Goal: Task Accomplishment & Management: Manage account settings

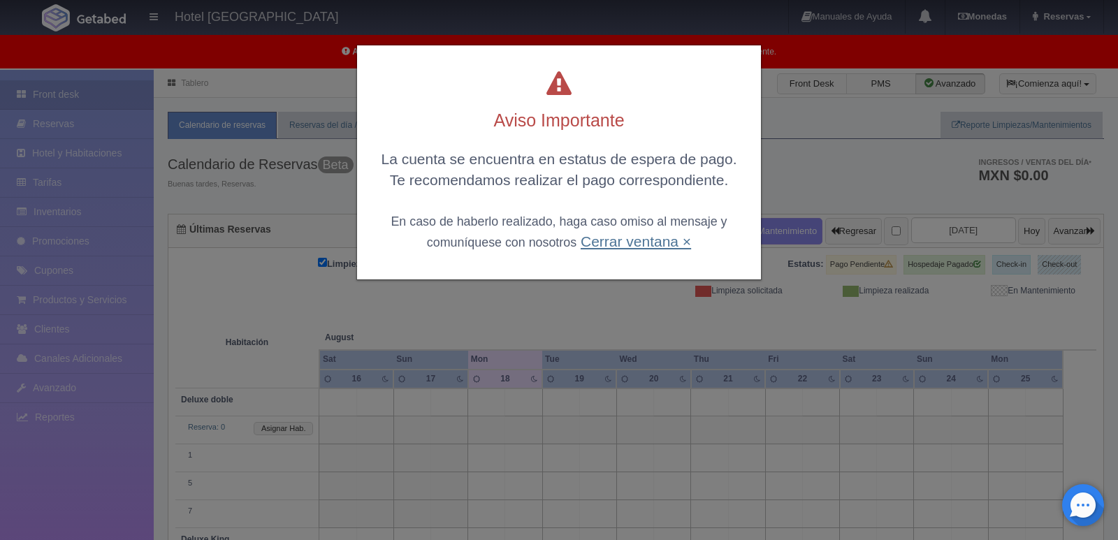
click at [642, 244] on link "Cerrar ventana ×" at bounding box center [636, 241] width 110 height 16
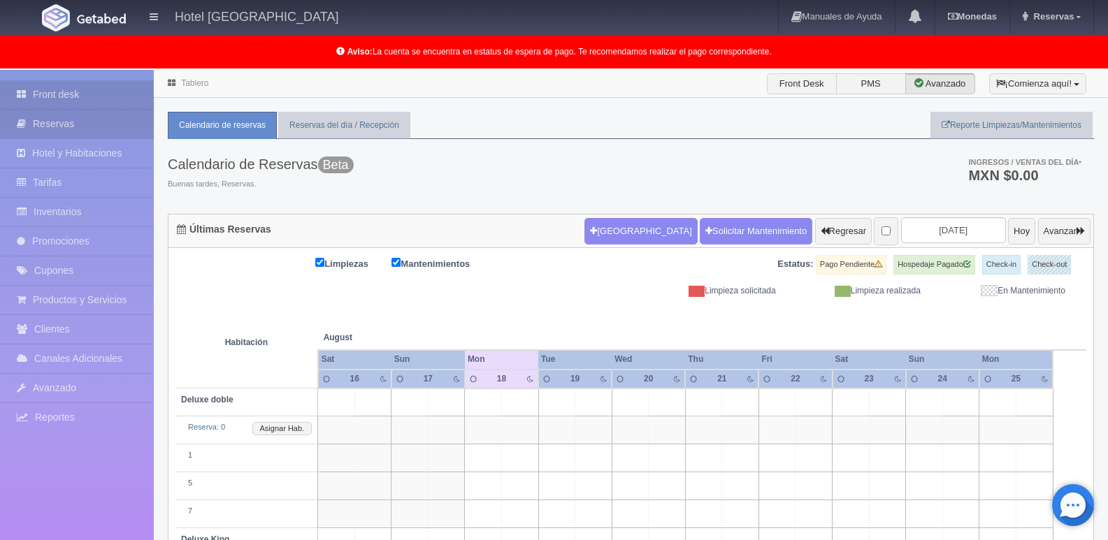
click at [64, 113] on link "Reservas" at bounding box center [77, 124] width 154 height 29
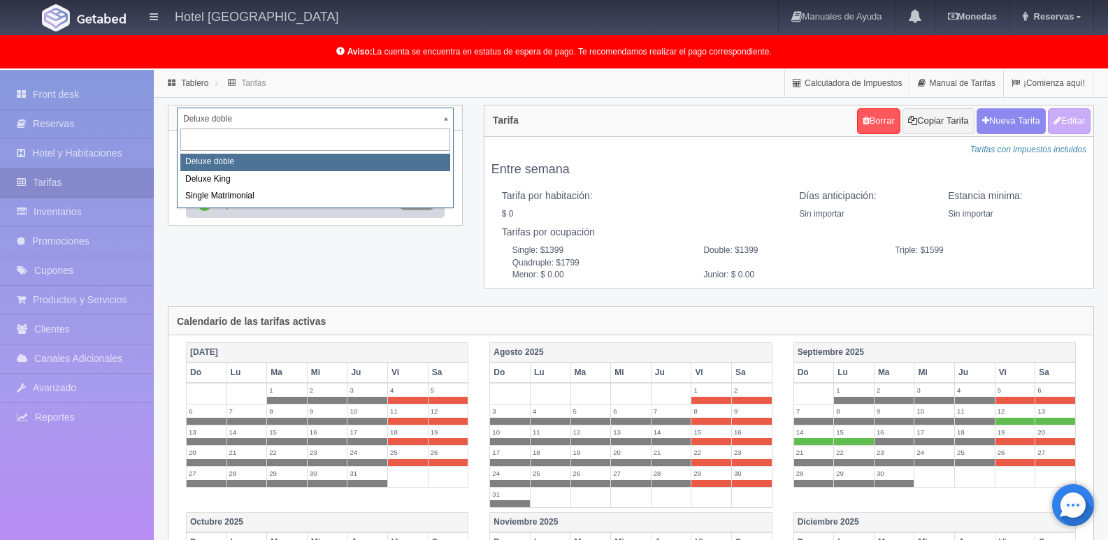
click at [449, 117] on body "Hotel Casa Xaca Manuales de Ayuda Actualizaciones recientes Monedas Tipo de cam…" at bounding box center [554, 495] width 1108 height 850
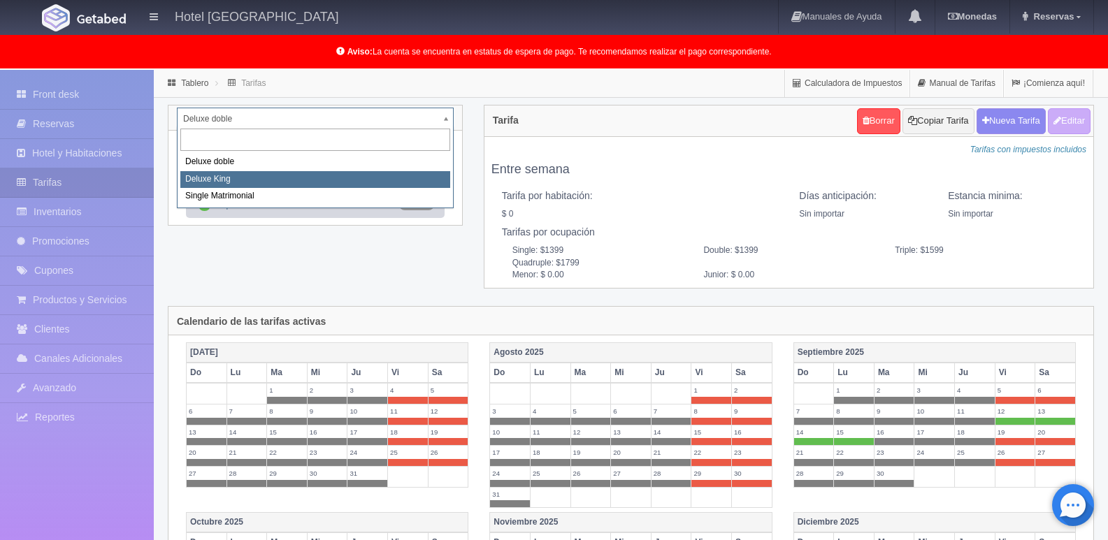
select select "2253"
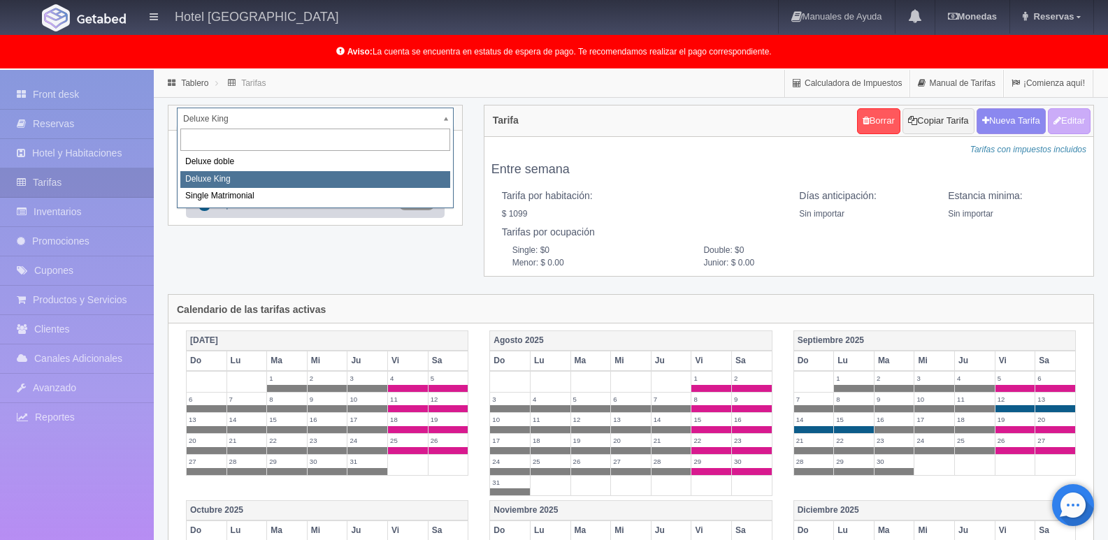
click at [447, 119] on body "Hotel Casa Xaca Manuales de Ayuda Actualizaciones recientes Monedas Tipo de cam…" at bounding box center [554, 495] width 1108 height 850
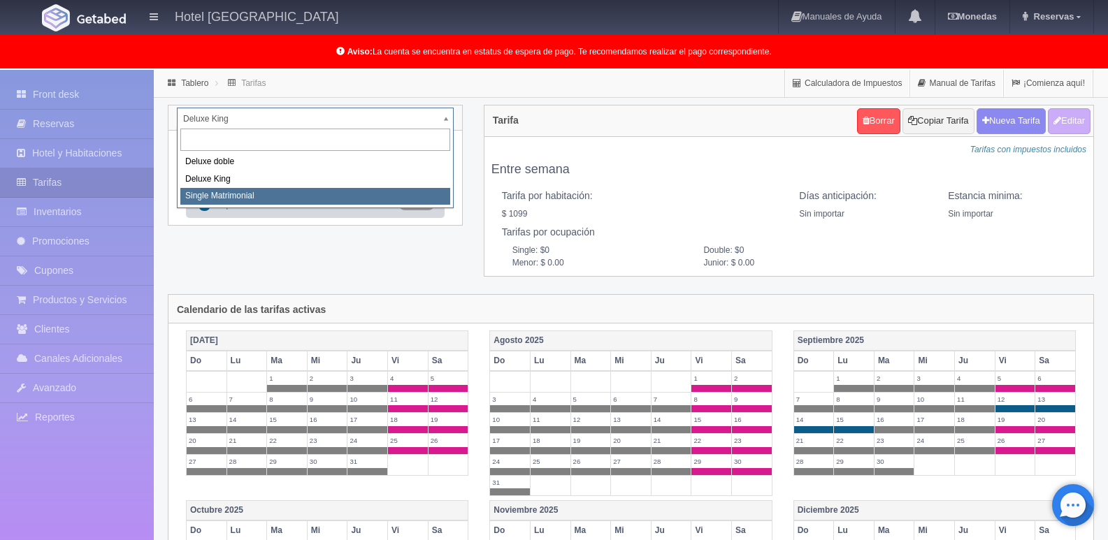
select select "2254"
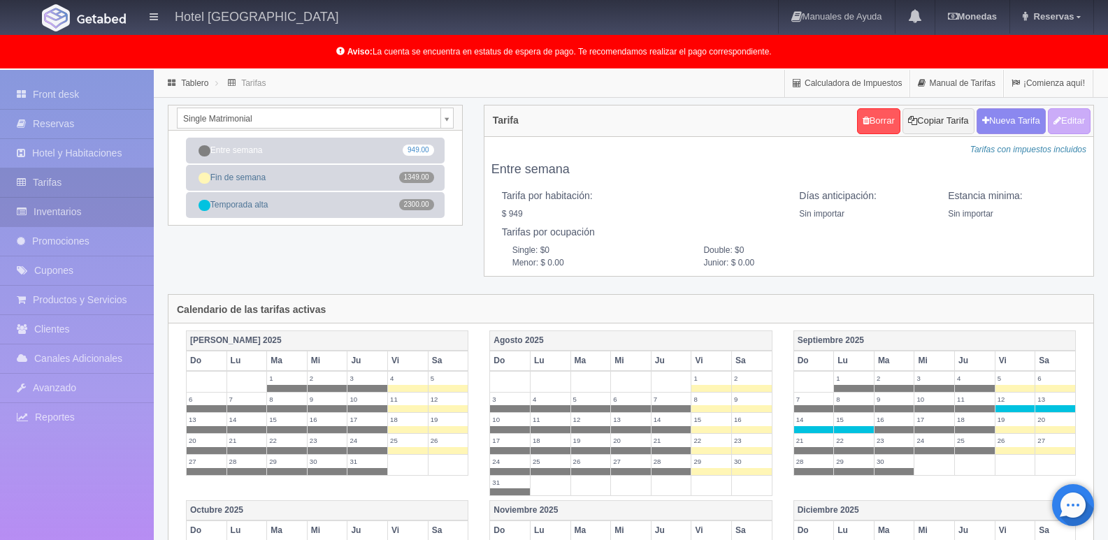
click at [71, 212] on link "Inventarios" at bounding box center [77, 212] width 154 height 29
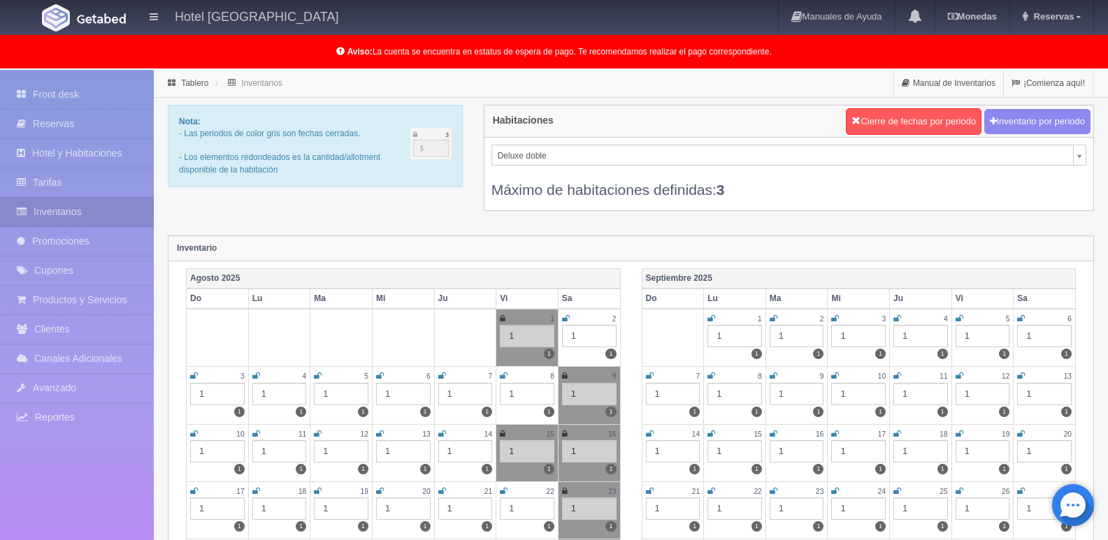
scroll to position [70, 0]
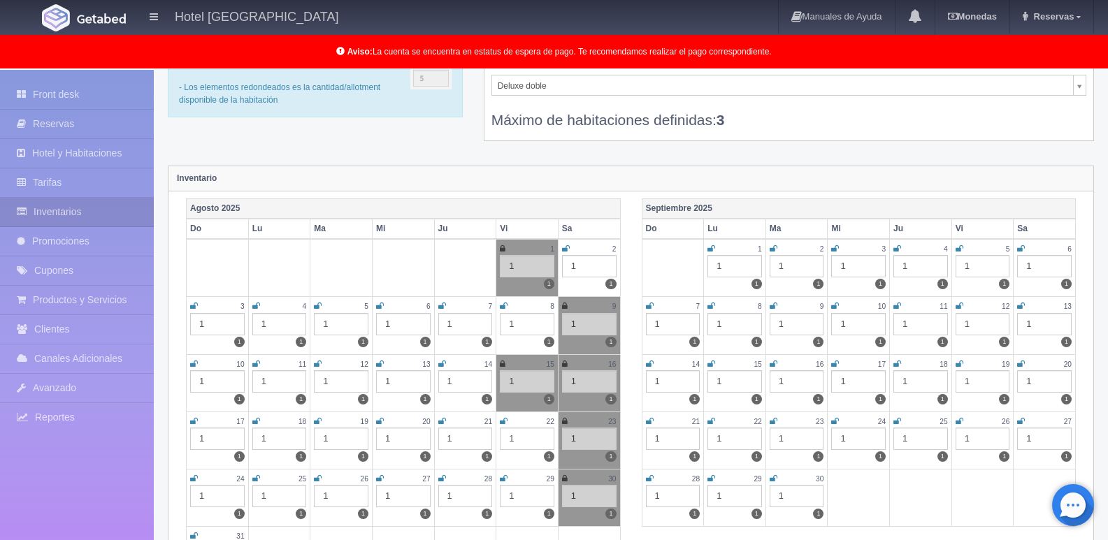
click at [710, 363] on icon at bounding box center [711, 364] width 8 height 8
click at [646, 366] on icon at bounding box center [650, 364] width 8 height 8
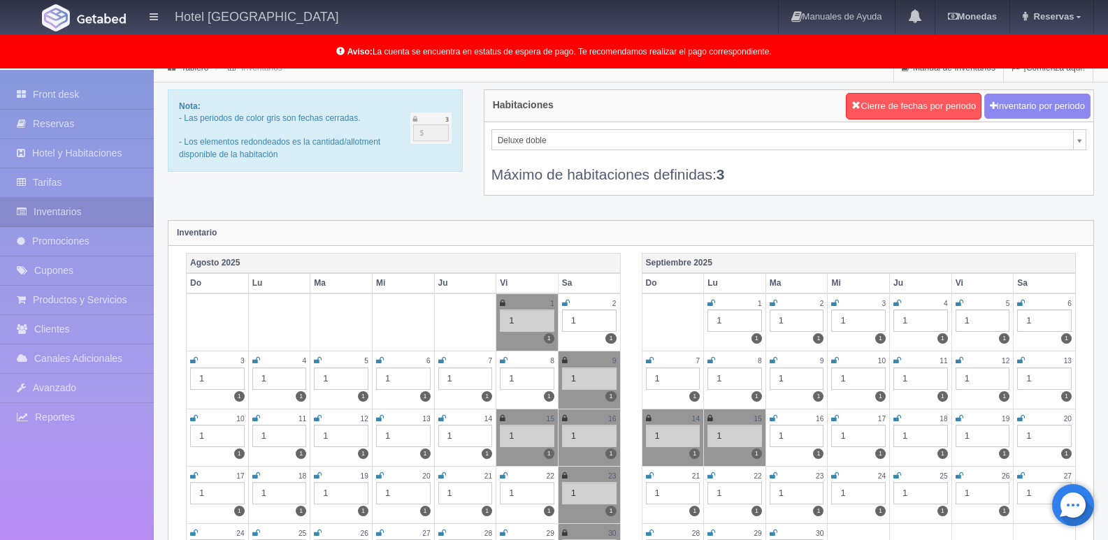
scroll to position [0, 0]
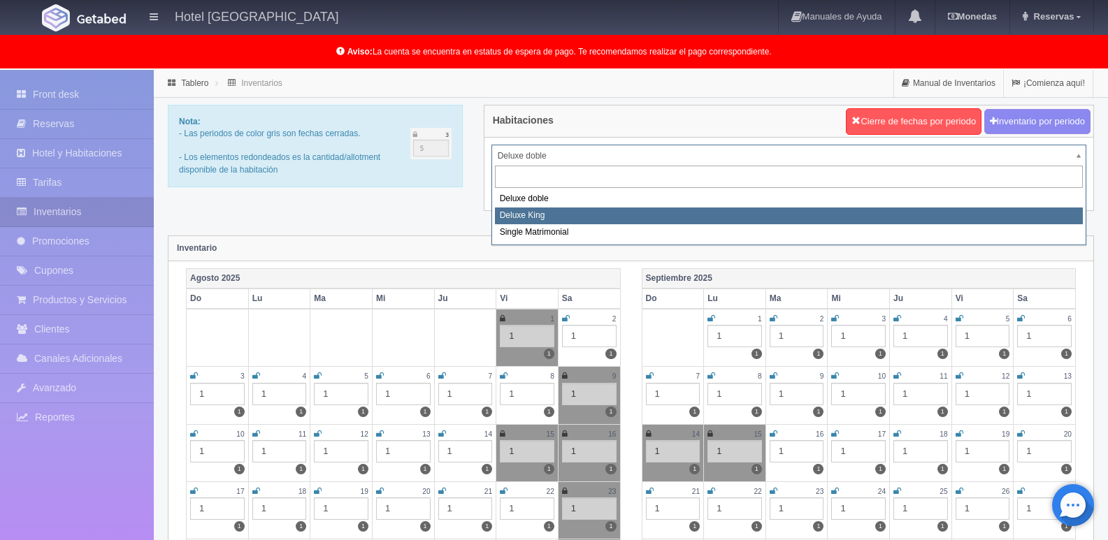
select select "2253"
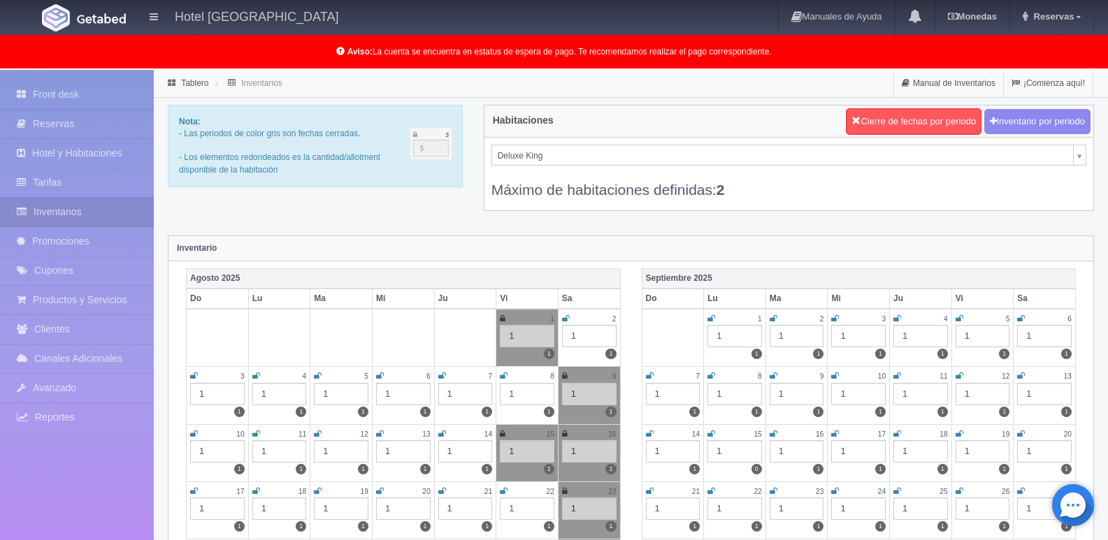
click at [710, 435] on icon at bounding box center [711, 434] width 8 height 8
click at [651, 434] on icon at bounding box center [650, 434] width 8 height 8
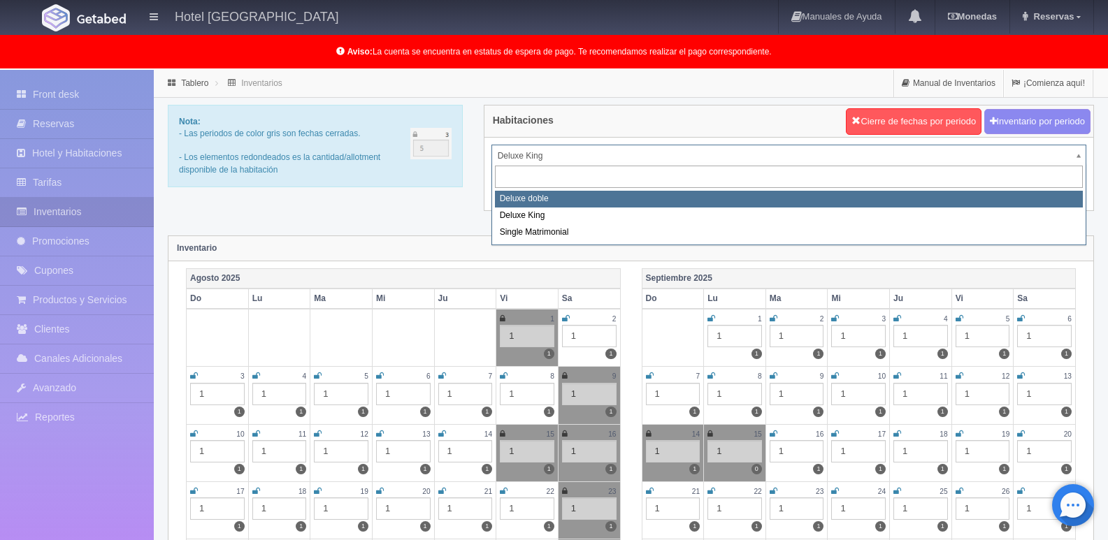
select select "2252"
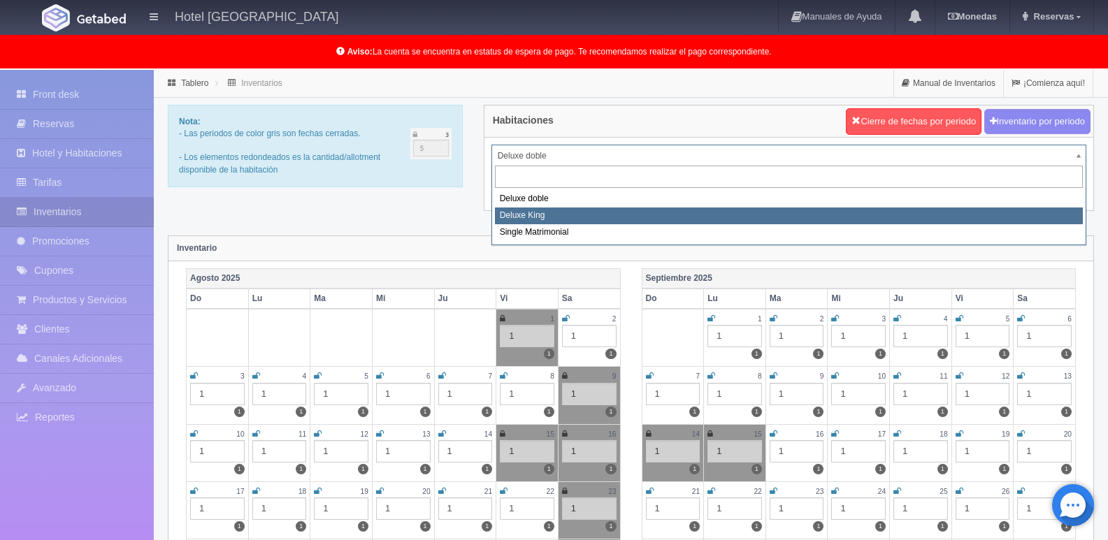
select select "2253"
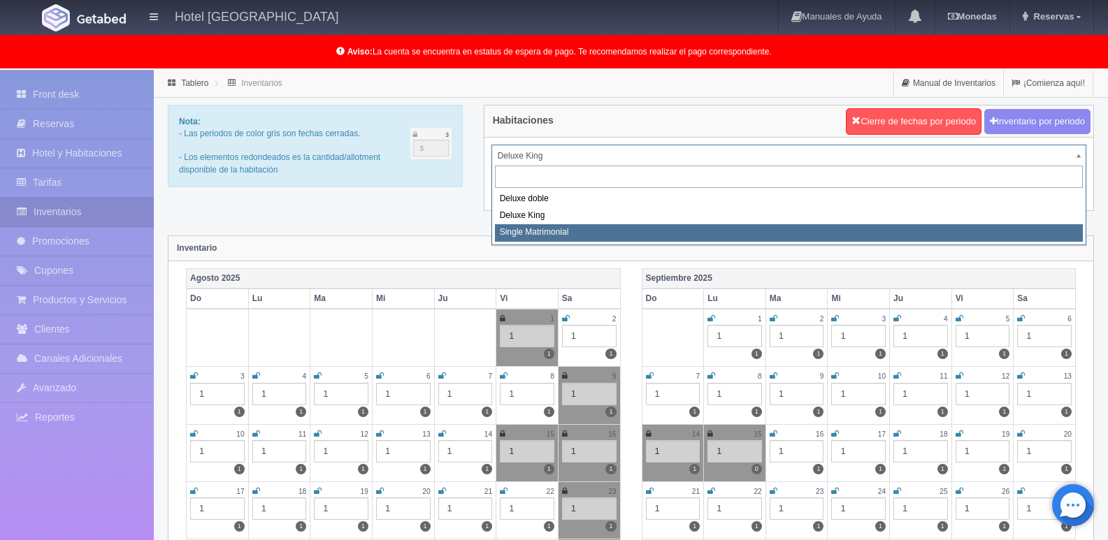
select select "2254"
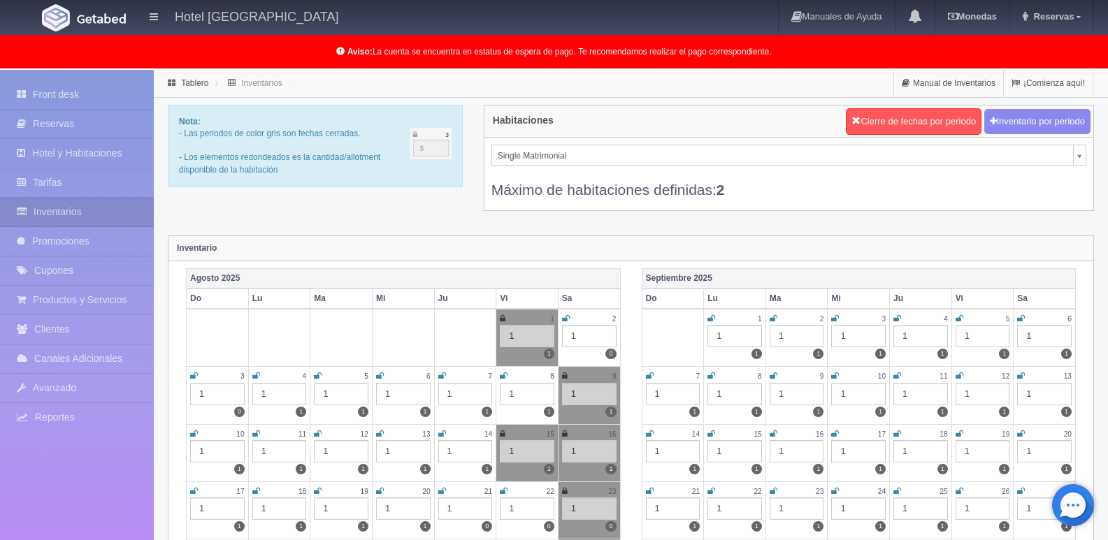
click at [646, 435] on icon at bounding box center [650, 434] width 8 height 8
click at [712, 435] on icon at bounding box center [711, 434] width 8 height 8
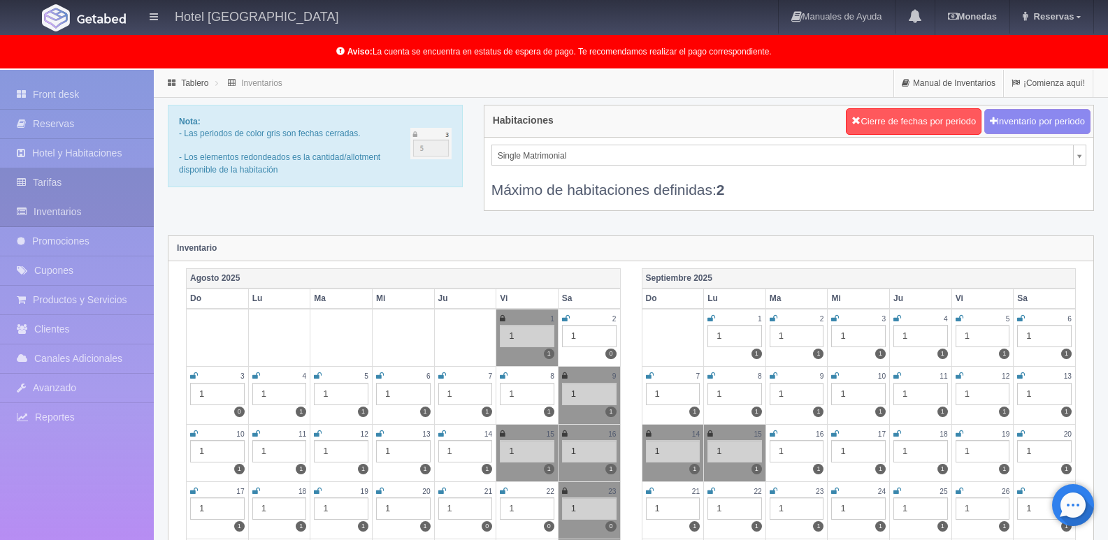
click at [66, 184] on link "Tarifas" at bounding box center [77, 182] width 154 height 29
